Goal: Task Accomplishment & Management: Manage account settings

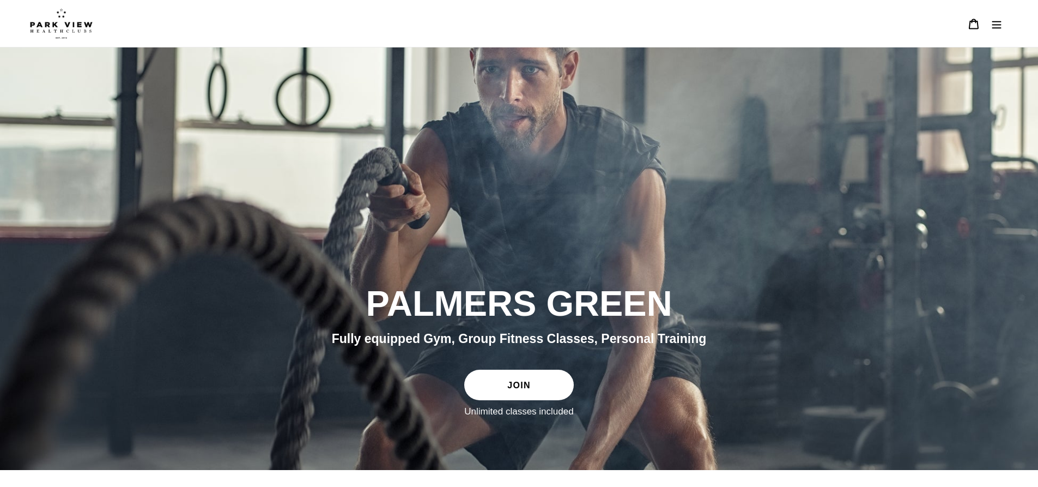
click at [63, 26] on img at bounding box center [61, 23] width 63 height 31
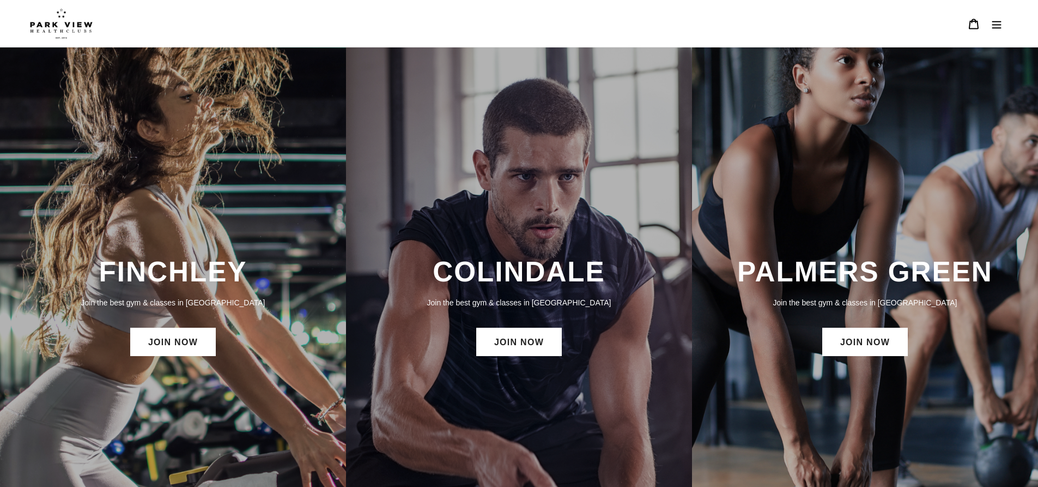
click at [1001, 16] on button "Menu" at bounding box center [996, 23] width 23 height 23
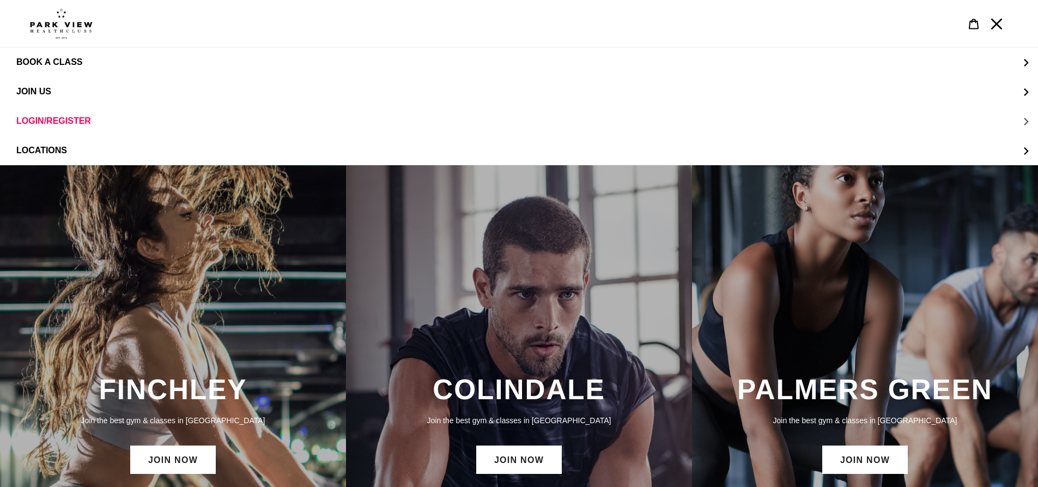
click at [38, 123] on span "LOGIN/REGISTER" at bounding box center [53, 121] width 75 height 10
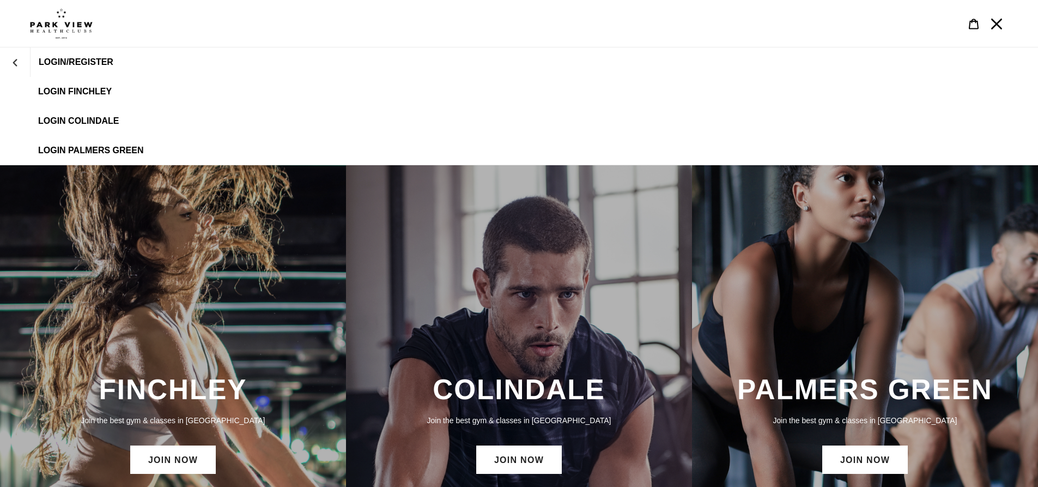
click at [70, 149] on span "LOGIN PALMERS GREEN" at bounding box center [91, 151] width 106 height 10
